Goal: Information Seeking & Learning: Learn about a topic

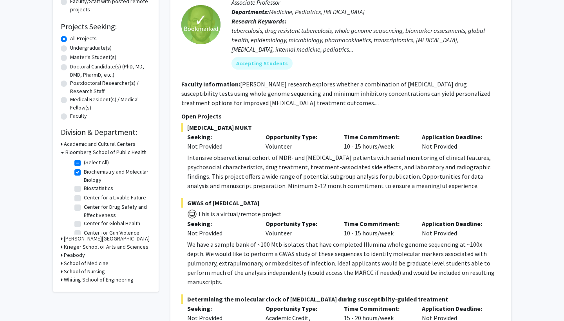
scroll to position [117, 0]
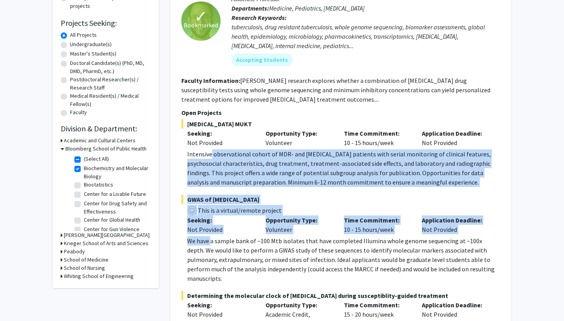
drag, startPoint x: 211, startPoint y: 151, endPoint x: 211, endPoint y: 243, distance: 92.8
click at [211, 243] on fg-project-list "[MEDICAL_DATA] MUKT Seeking: Not Provided Opportunity Type: Volunteer Time Comm…" at bounding box center [340, 254] width 319 height 271
click at [211, 243] on p "We have a sample bank of ~100 Mtb isolates that have completed Illumina whole g…" at bounding box center [343, 259] width 313 height 47
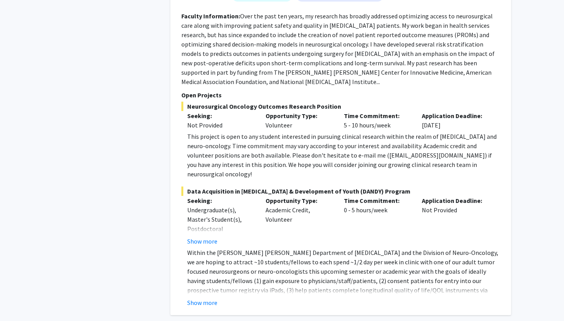
scroll to position [649, 0]
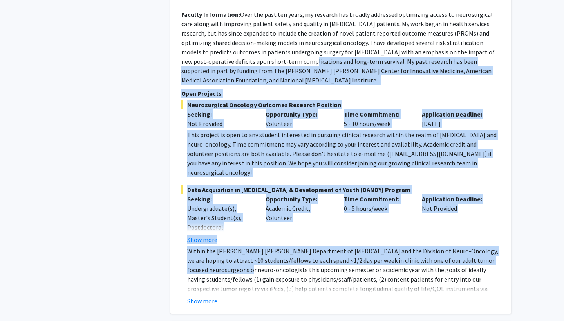
drag, startPoint x: 211, startPoint y: 243, endPoint x: 252, endPoint y: 49, distance: 198.5
click at [252, 49] on fg-search-faculty "[PERSON_NAME] Bookmark Compose Request Faculty Assistant Professor Departments:…" at bounding box center [340, 94] width 319 height 424
click at [252, 49] on fg-read-more "Over the past ten years, my research has broadly addressed optimizing access to…" at bounding box center [337, 48] width 313 height 74
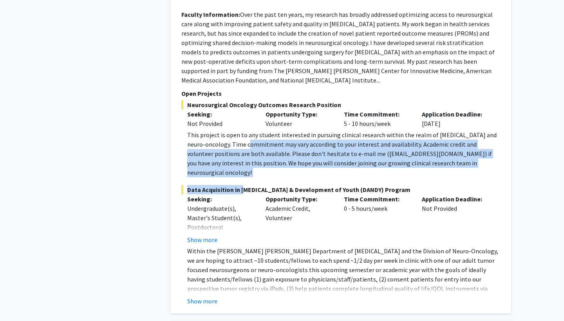
drag, startPoint x: 240, startPoint y: 128, endPoint x: 240, endPoint y: 158, distance: 30.1
click at [240, 158] on fg-project-list "Neurosurgical Oncology Outcomes Research Position Seeking: Not Provided Opportu…" at bounding box center [340, 203] width 319 height 206
click at [240, 185] on span "Data Acquisition in [MEDICAL_DATA] & Development of Youth (DANDY) Program" at bounding box center [340, 189] width 319 height 9
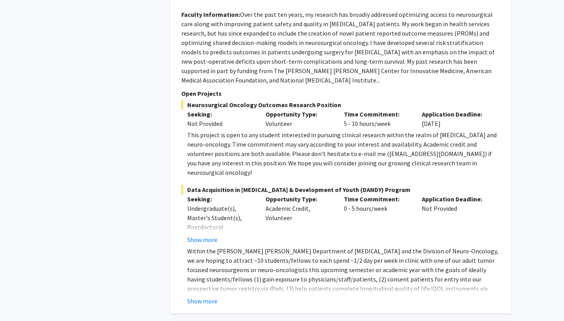
click at [241, 150] on fg-project-list "Neurosurgical Oncology Outcomes Research Position Seeking: Not Provided Opportu…" at bounding box center [340, 203] width 319 height 206
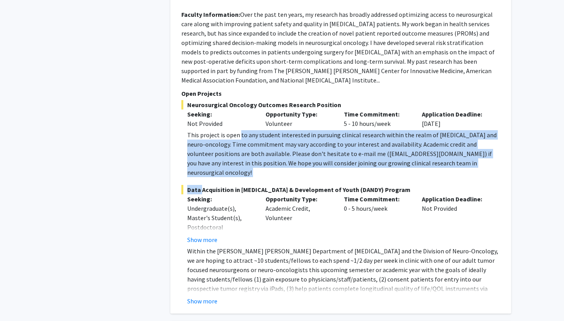
drag, startPoint x: 241, startPoint y: 150, endPoint x: 241, endPoint y: 111, distance: 38.8
click at [241, 111] on fg-project-list "Neurosurgical Oncology Outcomes Research Position Seeking: Not Provided Opportu…" at bounding box center [340, 203] width 319 height 206
click at [241, 111] on div "Neurosurgical Oncology Outcomes Research Position Seeking: Not Provided Opportu…" at bounding box center [340, 138] width 319 height 77
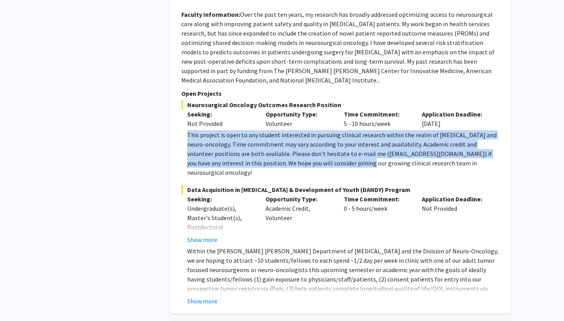
drag, startPoint x: 241, startPoint y: 111, endPoint x: 331, endPoint y: 147, distance: 97.0
click at [331, 147] on div "Neurosurgical Oncology Outcomes Research Position Seeking: Not Provided Opportu…" at bounding box center [340, 138] width 319 height 77
click at [331, 147] on div "This project is open to any student interested in pursuing clinical research wi…" at bounding box center [343, 153] width 313 height 47
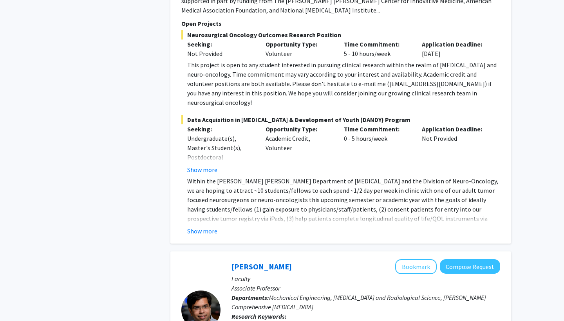
scroll to position [721, 0]
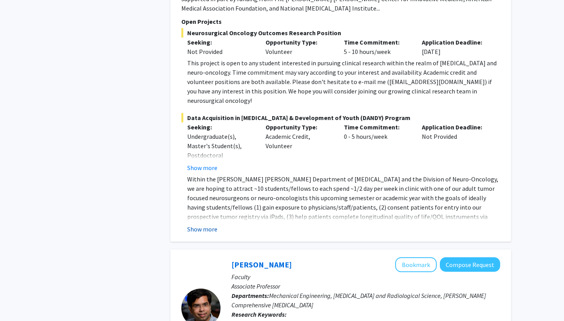
click at [201, 225] on button "Show more" at bounding box center [202, 229] width 30 height 9
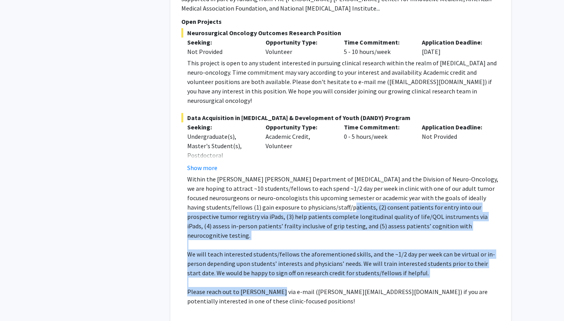
drag, startPoint x: 278, startPoint y: 181, endPoint x: 274, endPoint y: 253, distance: 72.1
click at [274, 253] on div "Within the [PERSON_NAME] [PERSON_NAME] Department of [MEDICAL_DATA] and the Div…" at bounding box center [343, 245] width 313 height 141
click at [274, 287] on p "Please reach out to [PERSON_NAME] via e-mail ([PERSON_NAME][EMAIL_ADDRESS][DOMA…" at bounding box center [343, 296] width 313 height 19
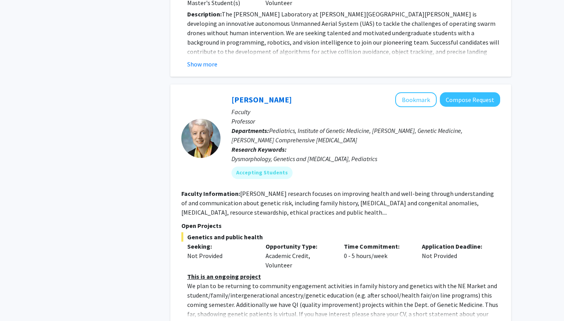
scroll to position [1406, 0]
click at [206, 321] on button "Show more" at bounding box center [202, 326] width 30 height 9
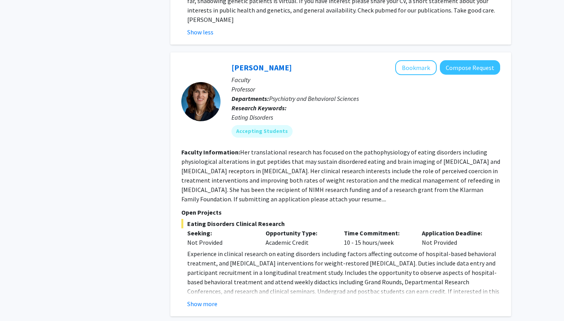
scroll to position [1741, 0]
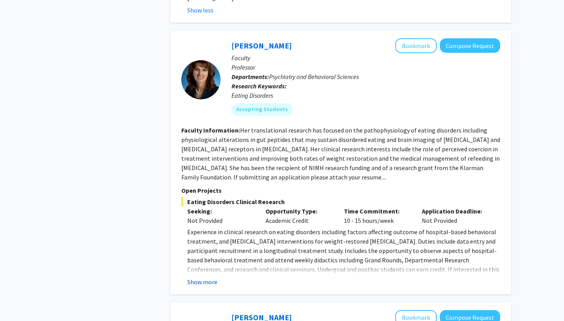
click at [205, 278] on button "Show more" at bounding box center [202, 282] width 30 height 9
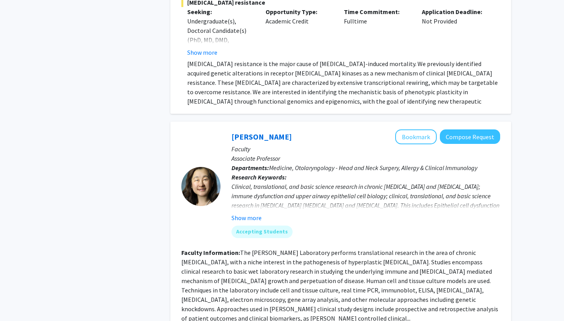
scroll to position [3020, 0]
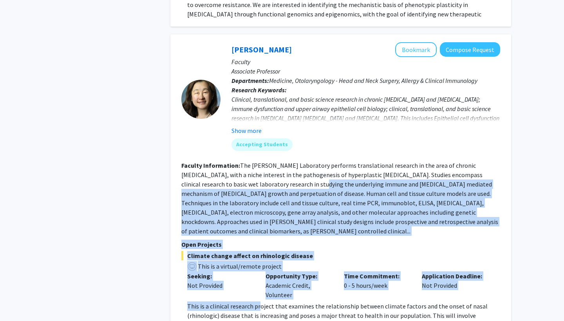
drag, startPoint x: 260, startPoint y: 112, endPoint x: 258, endPoint y: 232, distance: 120.2
click at [258, 231] on fg-search-faculty "[PERSON_NAME] Bookmark Compose Request Faculty Associate Professor Departments:…" at bounding box center [340, 195] width 319 height 307
click at [258, 302] on p "This is a clinical research project that examines the relationship between clim…" at bounding box center [343, 325] width 313 height 47
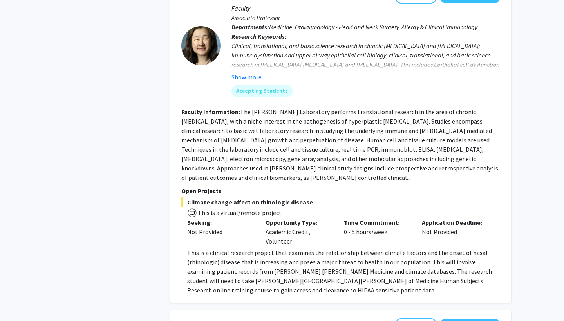
scroll to position [3079, 0]
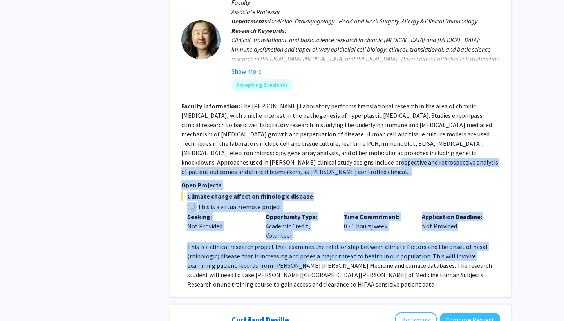
drag, startPoint x: 269, startPoint y: 194, endPoint x: 269, endPoint y: 85, distance: 109.2
click at [269, 85] on fg-search-faculty "[PERSON_NAME] Bookmark Compose Request Faculty Associate Professor Departments:…" at bounding box center [340, 136] width 319 height 307
click at [269, 102] on fg-read-more "The [PERSON_NAME] Laboratory performs translational research in the area of chr…" at bounding box center [339, 139] width 317 height 74
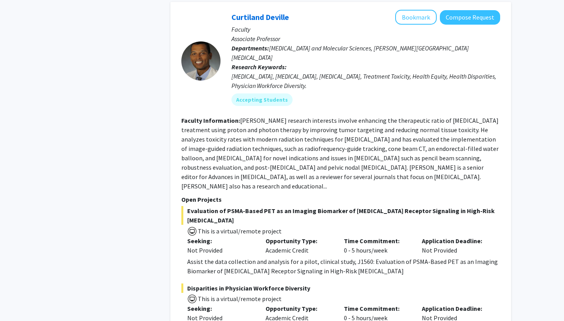
scroll to position [3396, 0]
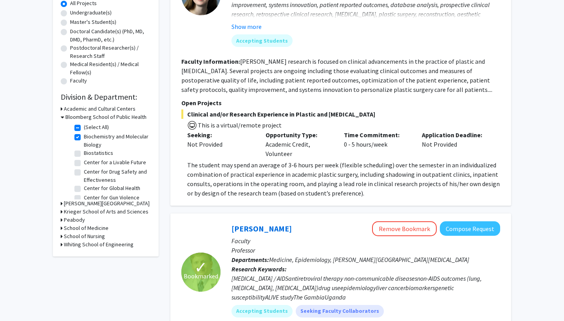
scroll to position [151, 0]
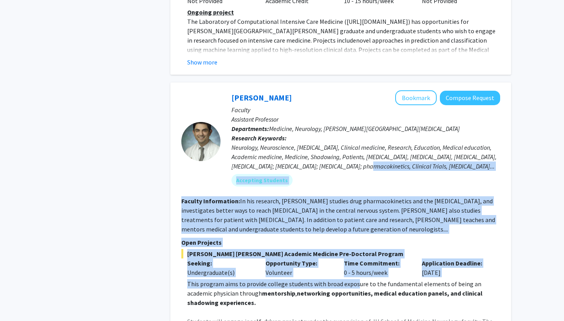
drag, startPoint x: 370, startPoint y: 115, endPoint x: 355, endPoint y: 233, distance: 118.7
click at [355, 233] on fg-search-faculty "[PERSON_NAME] Bookmark Compose Request Faculty Assistant Professor Departments:…" at bounding box center [340, 214] width 319 height 249
click at [355, 279] on p "This program aims to provide college students with broad exposure to the fundam…" at bounding box center [343, 293] width 313 height 28
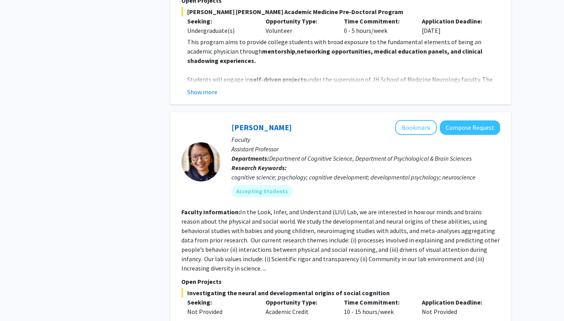
scroll to position [1466, 0]
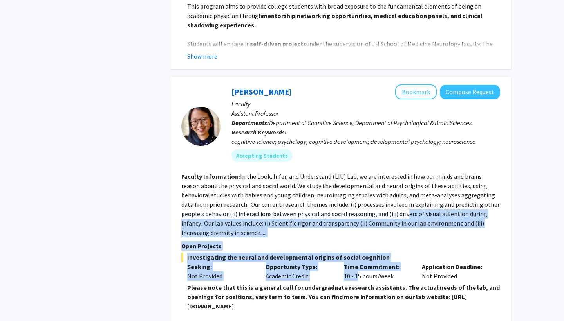
drag, startPoint x: 355, startPoint y: 233, endPoint x: 355, endPoint y: 168, distance: 64.6
click at [355, 169] on fg-search-faculty "[PERSON_NAME] Bookmark Compose Request Faculty Assistant Professor Departments:…" at bounding box center [340, 214] width 319 height 258
click at [355, 173] on fg-read-more "In the Look, Infer, and Understand (LIU) Lab, we are interested in how our mind…" at bounding box center [340, 205] width 318 height 64
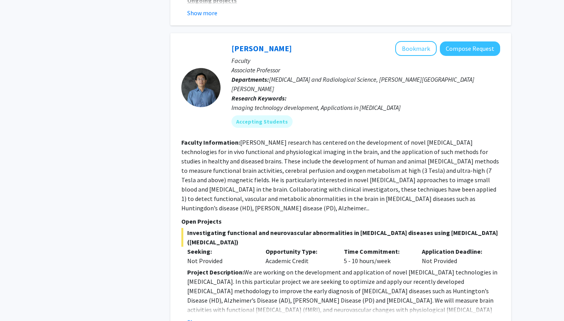
scroll to position [1791, 0]
drag, startPoint x: 355, startPoint y: 168, endPoint x: 355, endPoint y: 124, distance: 44.2
click at [355, 124] on fg-search-faculty "[PERSON_NAME] Bookmark Compose Request Faculty Associate Professor Departments:…" at bounding box center [340, 184] width 319 height 286
click at [355, 139] on fg-read-more "[PERSON_NAME] research has centered on the development of novel [MEDICAL_DATA] …" at bounding box center [339, 176] width 317 height 74
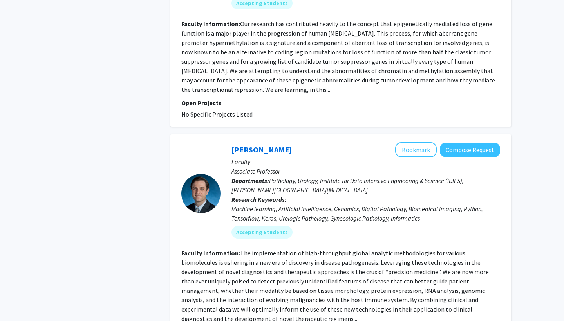
scroll to position [2410, 0]
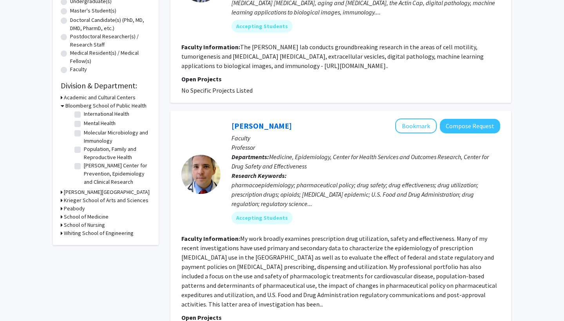
scroll to position [169, 0]
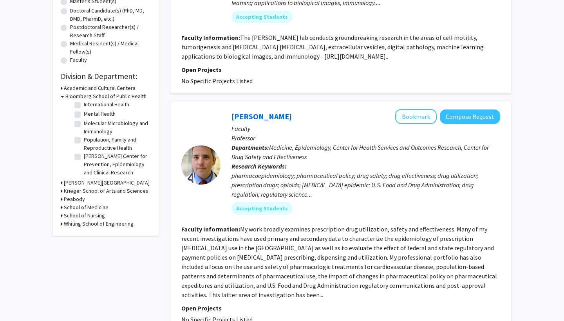
click at [105, 128] on label "Molecular Microbiology and Immunology" at bounding box center [116, 127] width 65 height 16
click at [89, 124] on input "Molecular Microbiology and Immunology" at bounding box center [86, 121] width 5 height 5
checkbox input "true"
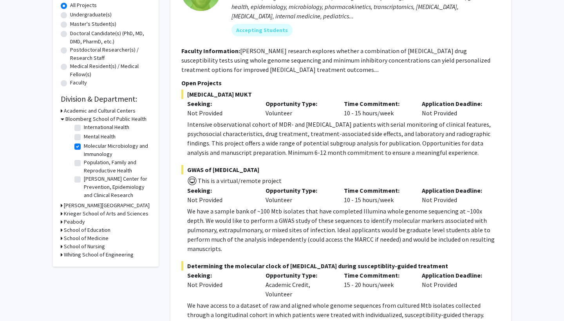
scroll to position [148, 0]
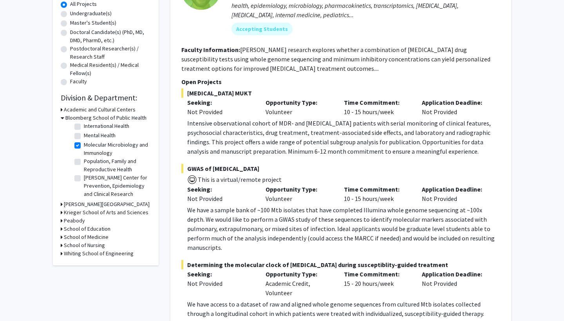
click at [78, 235] on h3 "School of Medicine" at bounding box center [86, 237] width 45 height 8
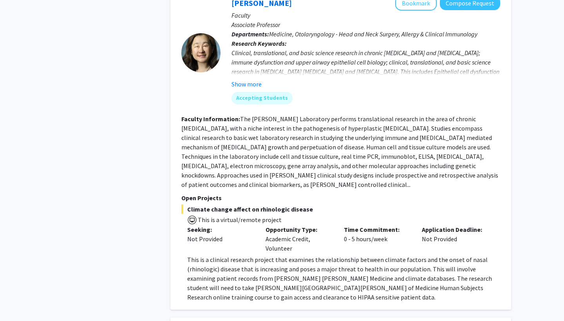
scroll to position [2897, 0]
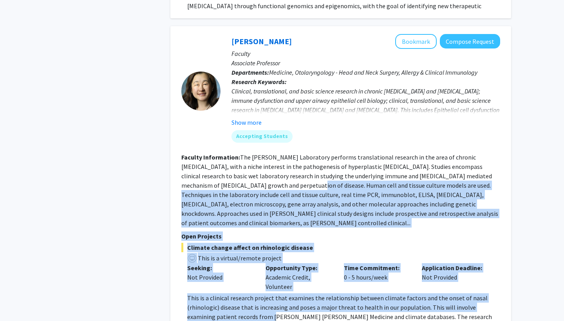
drag, startPoint x: 246, startPoint y: 256, endPoint x: 249, endPoint y: 123, distance: 133.9
click at [249, 123] on fg-search-faculty "[PERSON_NAME] Bookmark Compose Request Faculty Associate Professor Departments:…" at bounding box center [340, 187] width 319 height 307
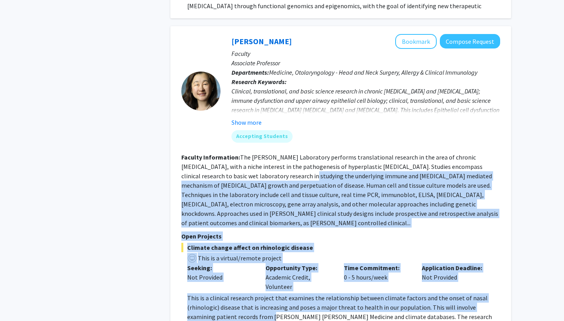
click at [249, 153] on fg-read-more "The [PERSON_NAME] Laboratory performs translational research in the area of chr…" at bounding box center [339, 190] width 317 height 74
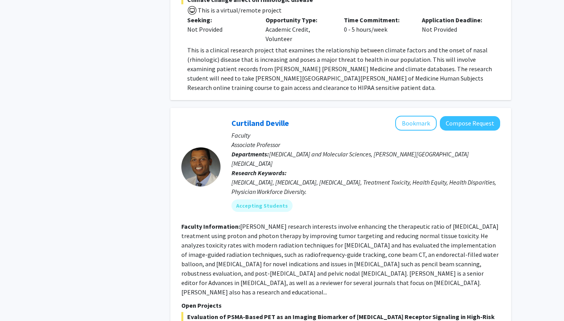
scroll to position [3283, 0]
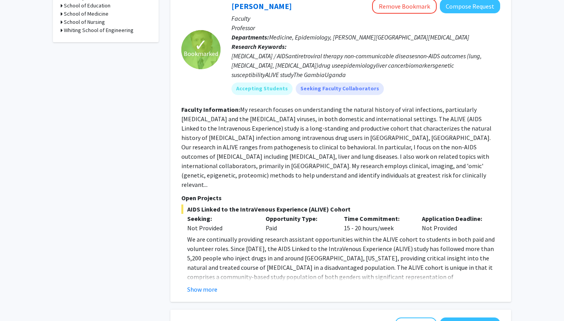
scroll to position [381, 0]
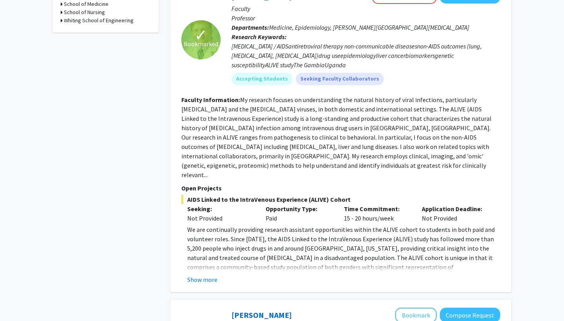
drag, startPoint x: 316, startPoint y: 108, endPoint x: 316, endPoint y: 191, distance: 83.4
click at [316, 191] on fg-search-faculty "✓ Bookmarked [PERSON_NAME] Remove Bookmark Compose Request Faculty Professor De…" at bounding box center [340, 137] width 319 height 296
click at [316, 204] on div "Opportunity Type: Paid" at bounding box center [299, 213] width 78 height 19
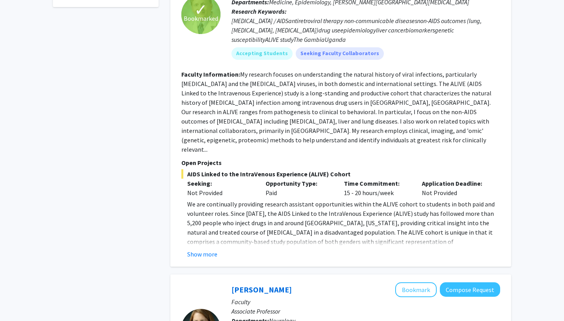
scroll to position [407, 0]
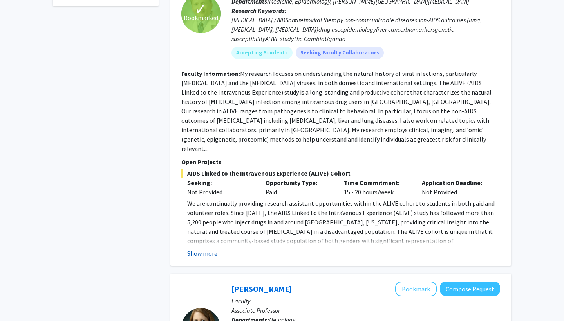
click at [204, 249] on button "Show more" at bounding box center [202, 253] width 30 height 9
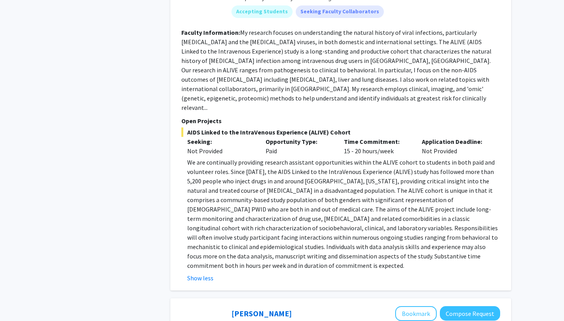
scroll to position [504, 0]
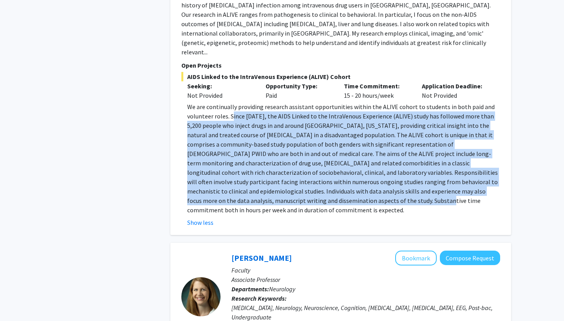
drag, startPoint x: 231, startPoint y: 176, endPoint x: 233, endPoint y: 90, distance: 86.1
click at [232, 102] on p "We are continually providing research assistant opportunities within the ALIVE …" at bounding box center [343, 158] width 313 height 113
click at [233, 102] on p "We are continually providing research assistant opportunities within the ALIVE …" at bounding box center [343, 158] width 313 height 113
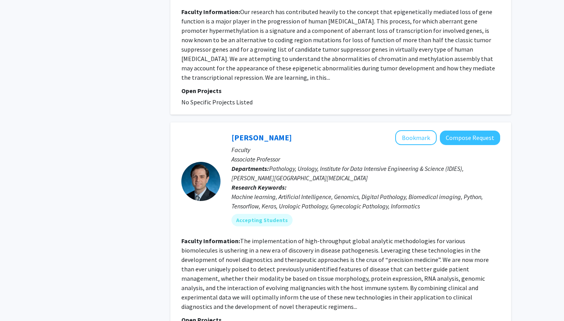
scroll to position [2443, 0]
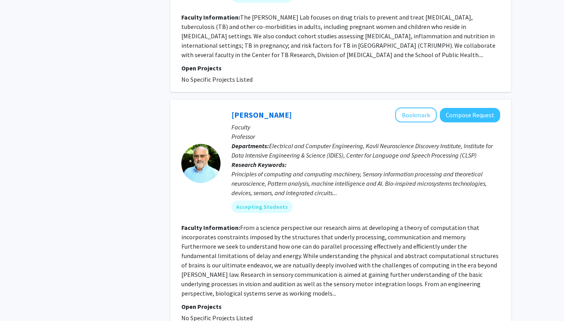
scroll to position [1967, 0]
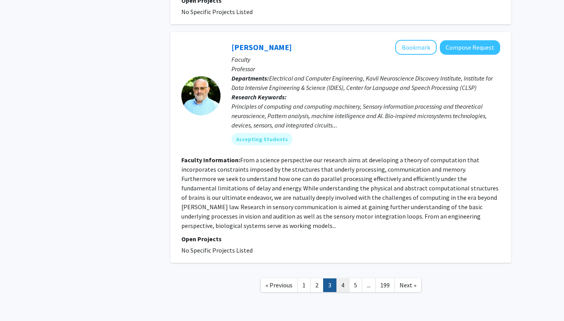
click at [343, 279] on link "4" at bounding box center [342, 286] width 13 height 14
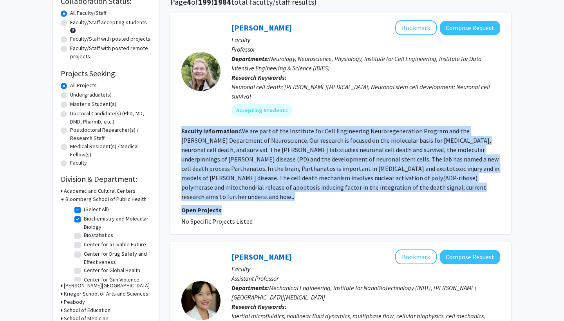
drag, startPoint x: 310, startPoint y: 109, endPoint x: 305, endPoint y: 196, distance: 87.4
click at [305, 196] on fg-search-faculty "[PERSON_NAME] Bookmark Compose Request Faculty Professor Departments: Neurology…" at bounding box center [340, 123] width 319 height 206
click at [305, 206] on section "Open Projects No Specific Projects Listed" at bounding box center [340, 216] width 319 height 21
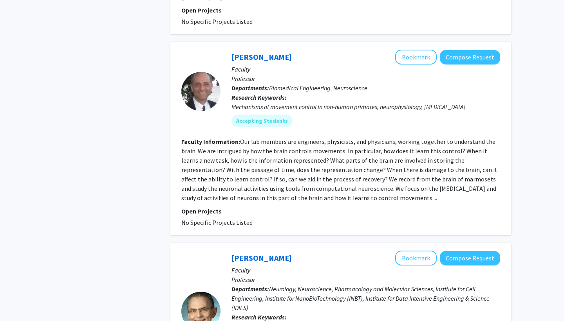
scroll to position [1895, 0]
